Goal: Transaction & Acquisition: Download file/media

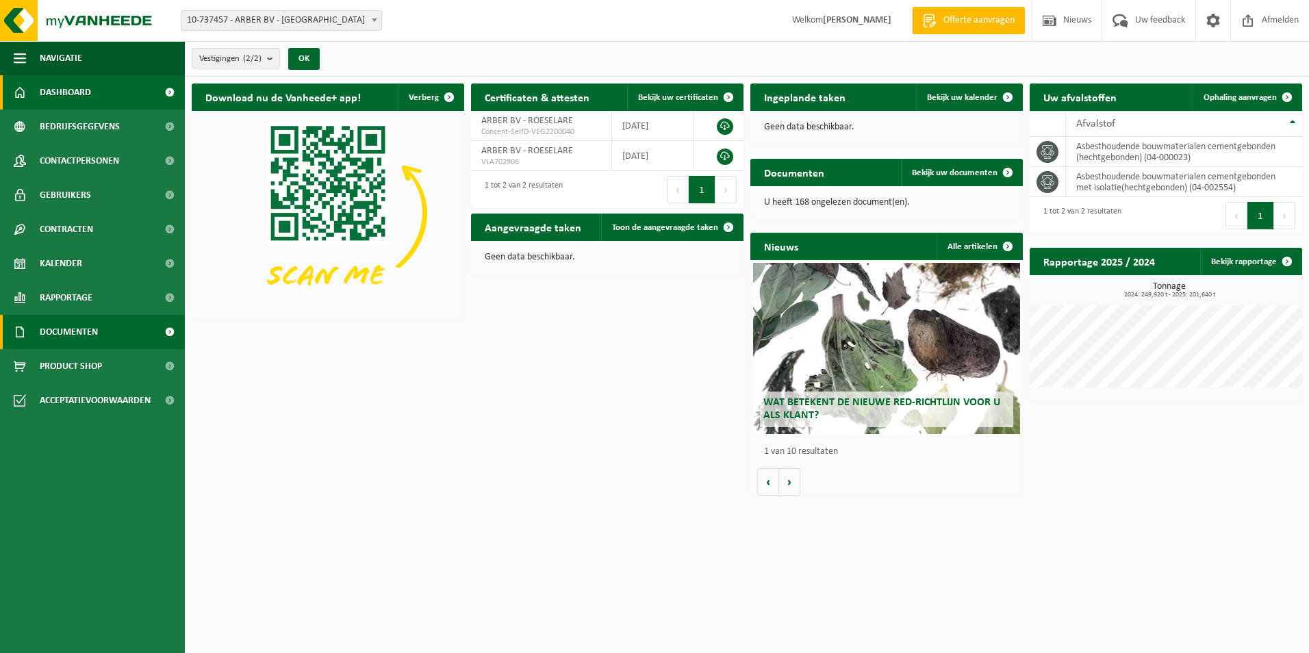
click at [120, 335] on link "Documenten" at bounding box center [92, 332] width 185 height 34
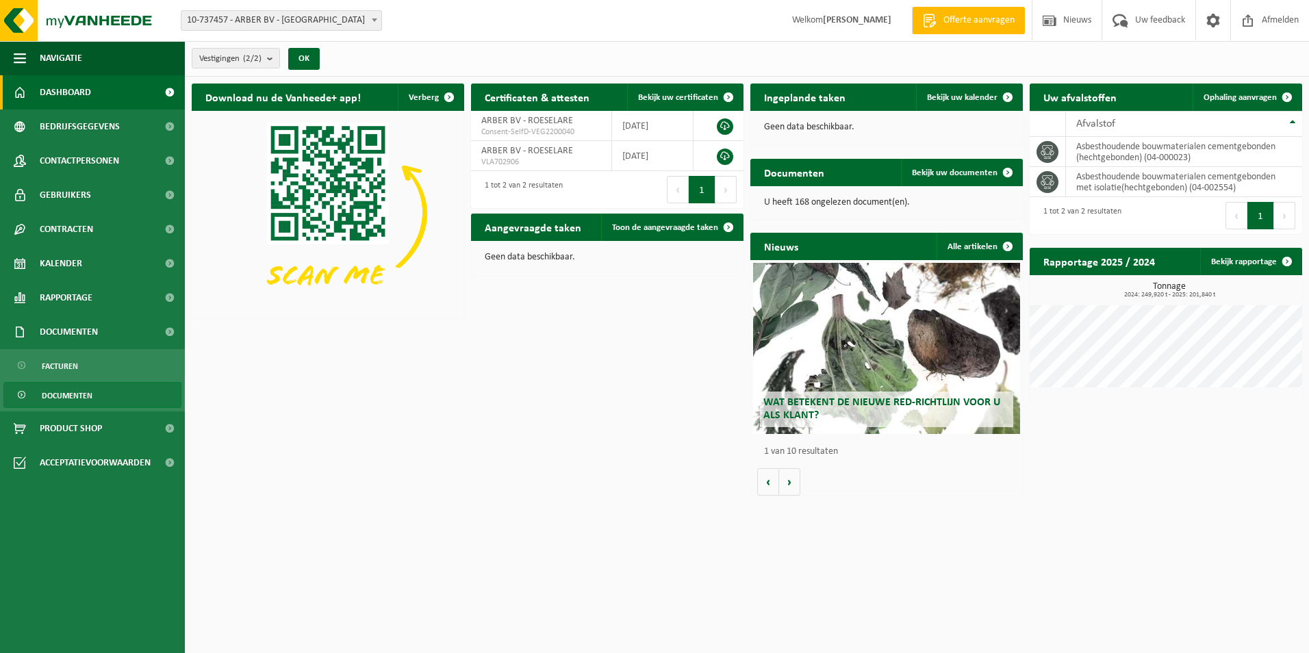
click at [95, 394] on link "Documenten" at bounding box center [92, 395] width 178 height 26
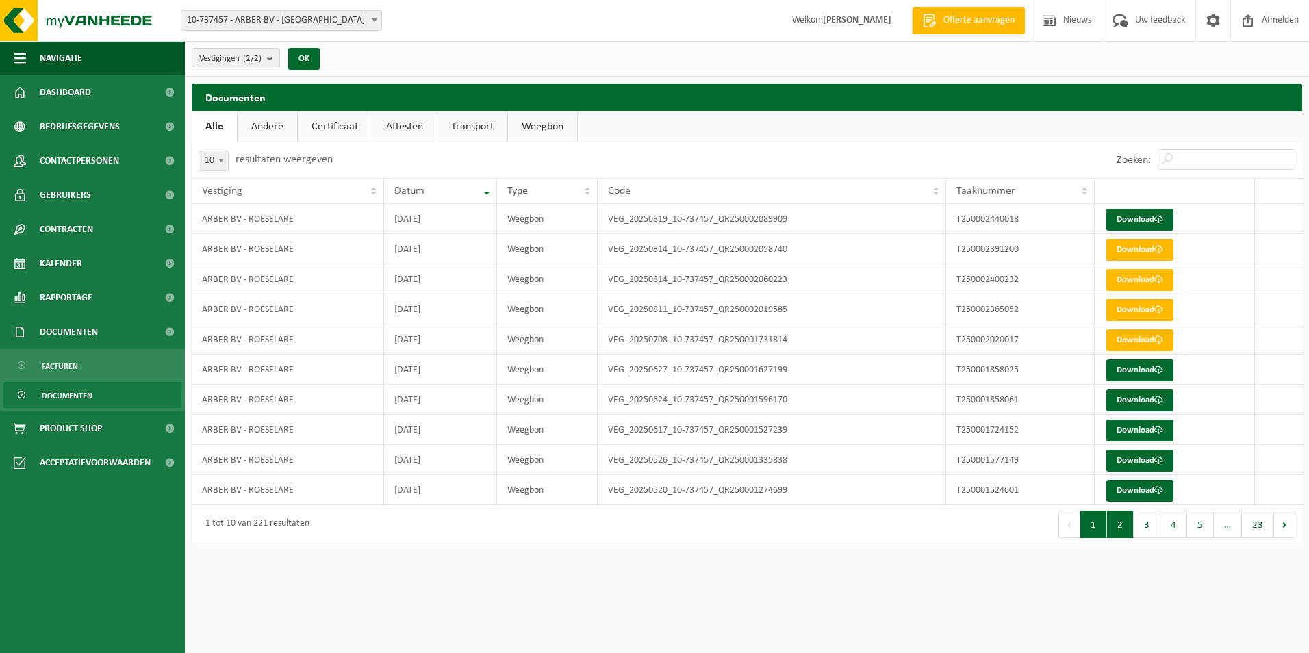
click at [1122, 531] on button "2" at bounding box center [1120, 524] width 27 height 27
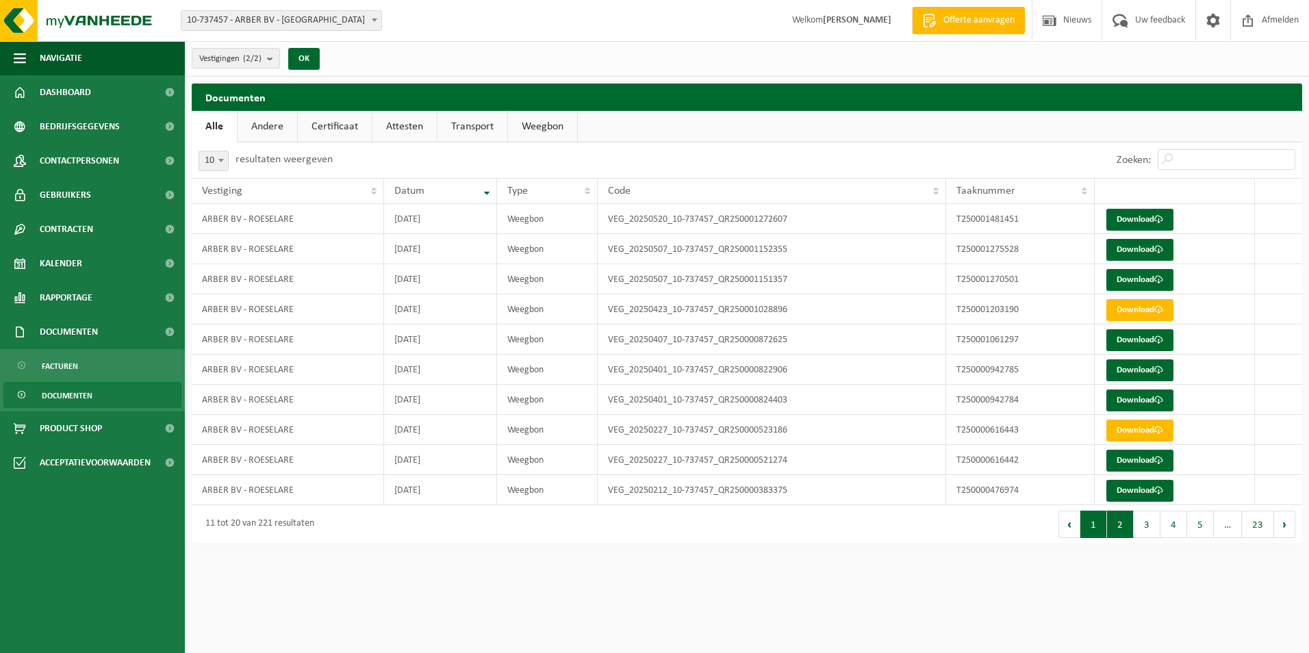
click at [1102, 532] on button "1" at bounding box center [1094, 524] width 27 height 27
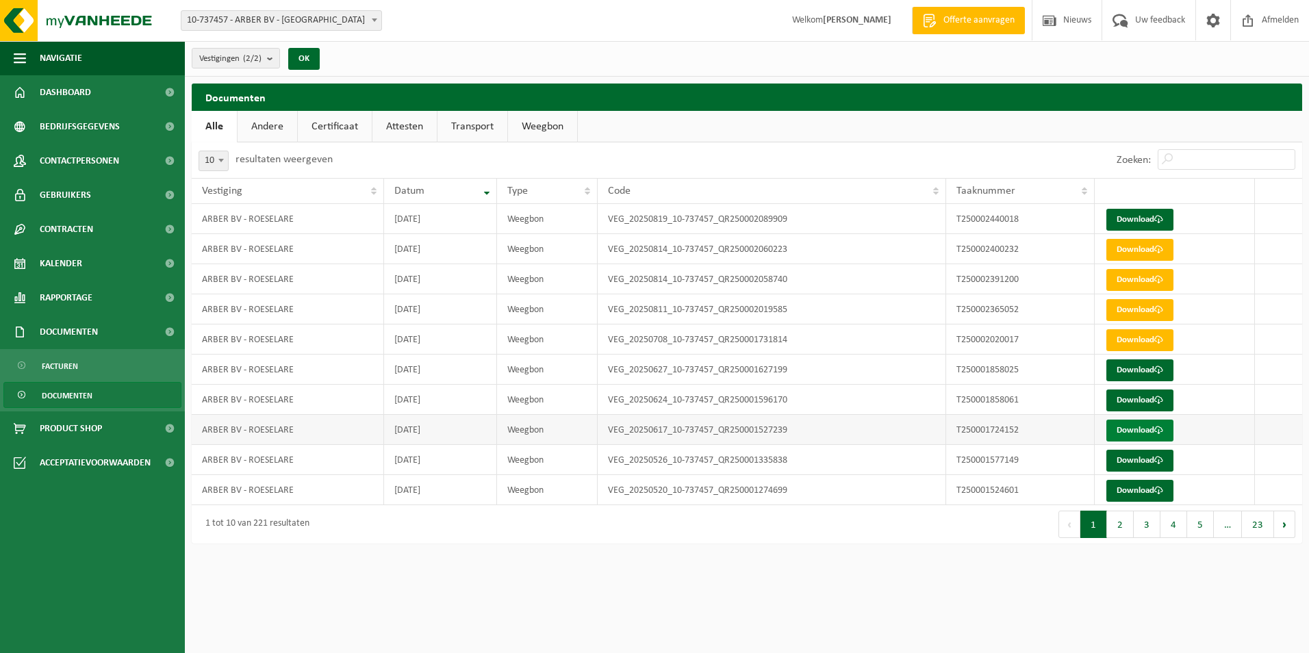
click at [1161, 431] on span at bounding box center [1159, 430] width 9 height 9
